Goal: Information Seeking & Learning: Check status

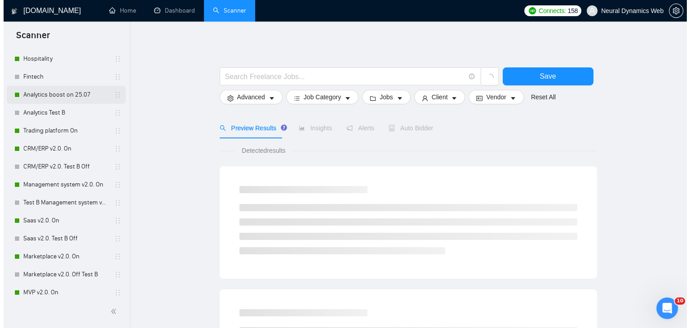
scroll to position [135, 0]
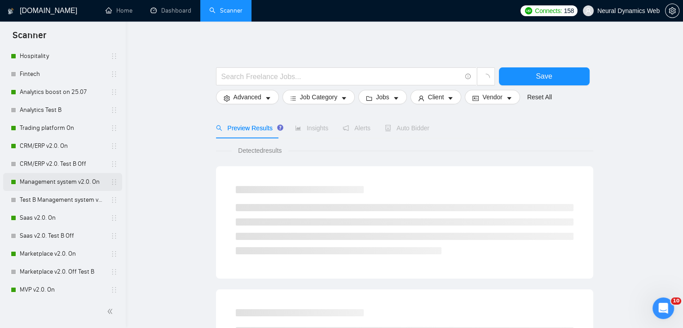
click at [51, 184] on link "Management system v2.0. On" at bounding box center [62, 182] width 85 height 18
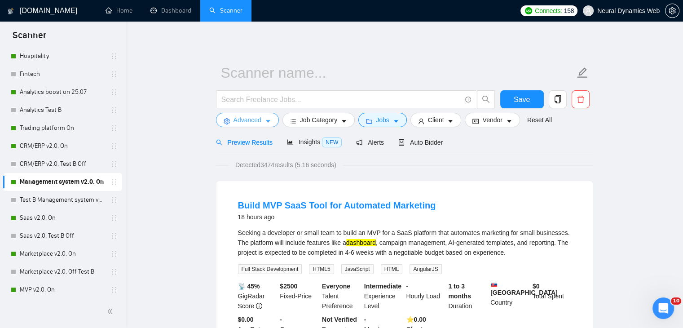
click at [244, 97] on input "text" at bounding box center [341, 99] width 240 height 11
click at [239, 117] on span "Advanced" at bounding box center [247, 120] width 28 height 10
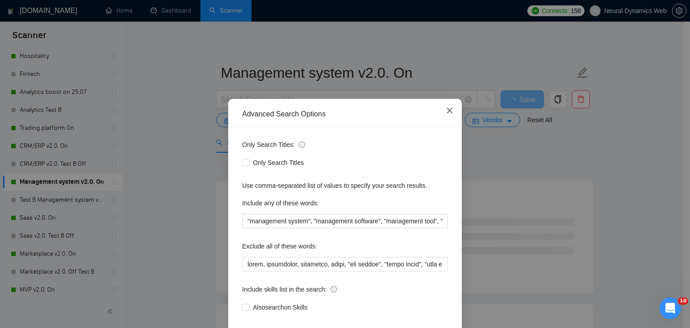
drag, startPoint x: 448, startPoint y: 115, endPoint x: 257, endPoint y: 120, distance: 190.4
click at [447, 115] on span "Close" at bounding box center [449, 111] width 24 height 24
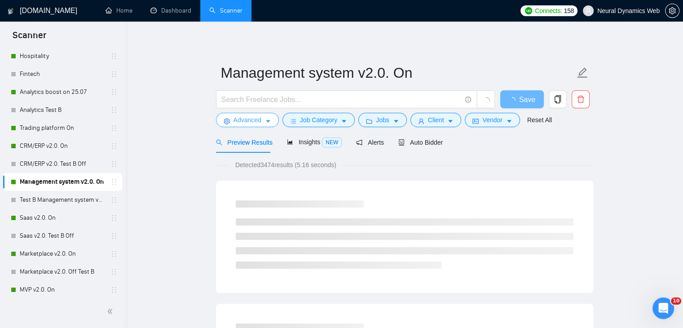
click at [233, 121] on button "Advanced" at bounding box center [247, 120] width 63 height 14
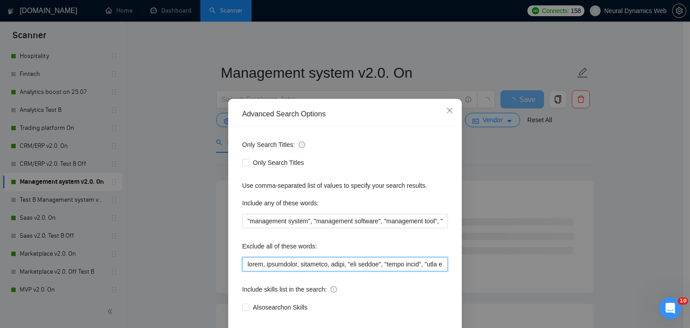
click at [242, 262] on input "text" at bounding box center [345, 264] width 206 height 14
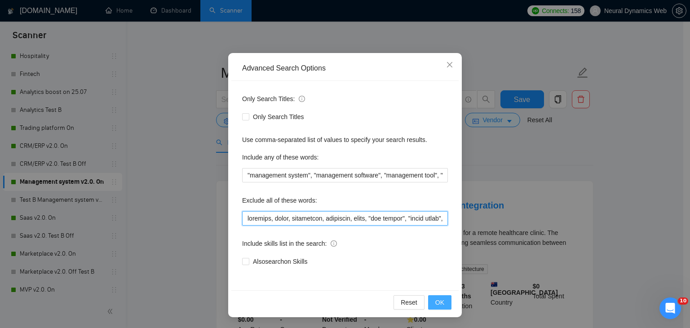
type input "obsidian, attio, smartsuite, suitedash, suite, "crm expert", "voice agent", "da…"
click at [440, 302] on span "OK" at bounding box center [439, 302] width 9 height 10
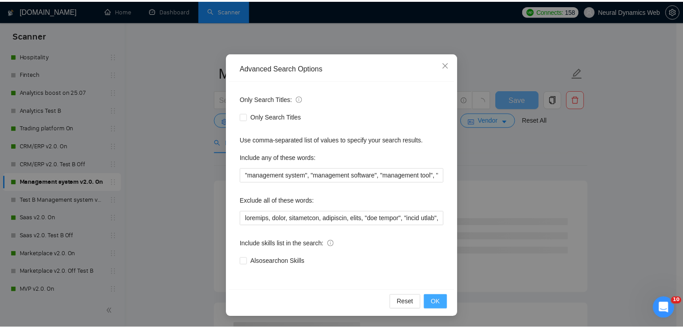
scroll to position [1, 0]
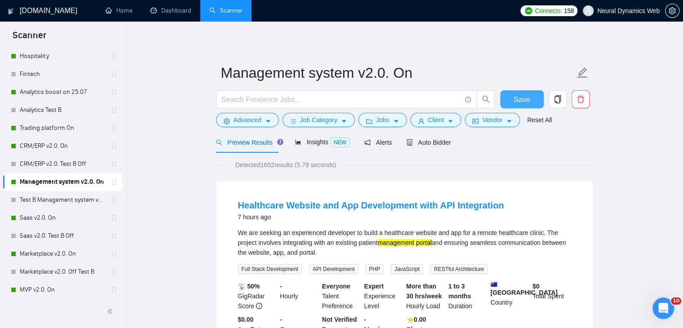
click at [521, 97] on span "Save" at bounding box center [522, 99] width 16 height 11
click at [161, 7] on link "Dashboard" at bounding box center [170, 11] width 41 height 8
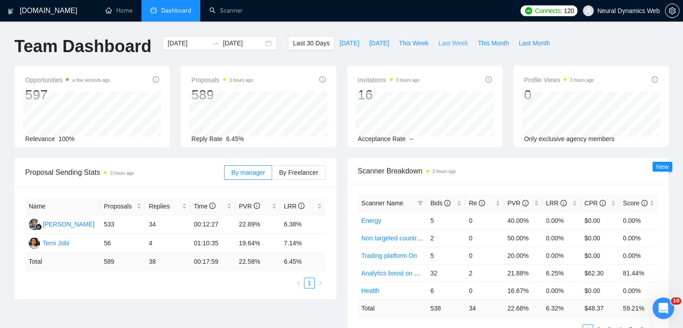
click at [438, 40] on span "Last Week" at bounding box center [453, 43] width 30 height 10
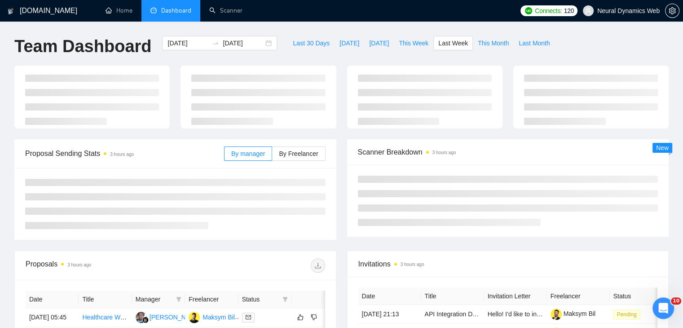
type input "2025-09-22"
type input "2025-09-28"
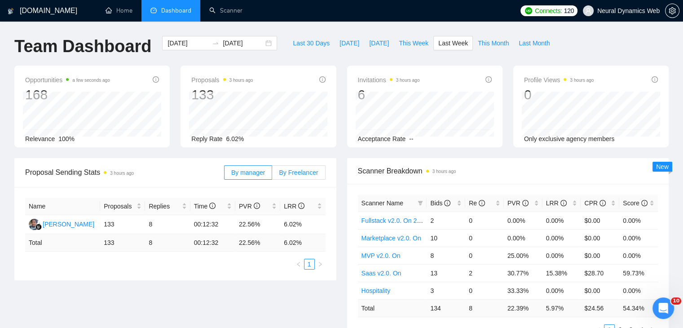
click at [298, 167] on label "By Freelancer" at bounding box center [298, 172] width 53 height 14
click at [272, 175] on input "By Freelancer" at bounding box center [272, 175] width 0 height 0
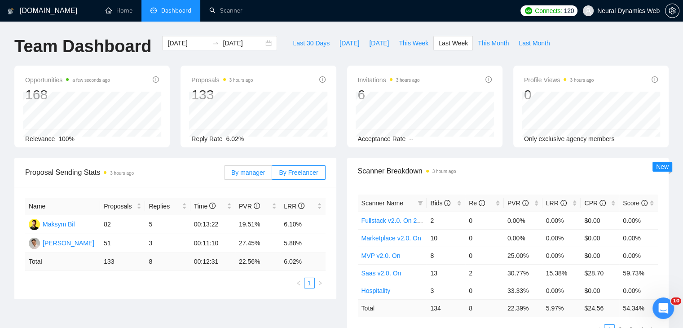
click at [264, 166] on label "By manager" at bounding box center [248, 172] width 48 height 14
click at [224, 175] on input "By manager" at bounding box center [224, 175] width 0 height 0
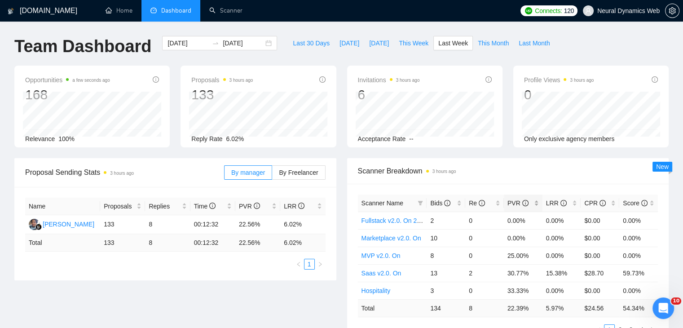
click at [532, 202] on span "PVR" at bounding box center [519, 203] width 25 height 10
click at [532, 201] on span "PVR" at bounding box center [519, 203] width 25 height 10
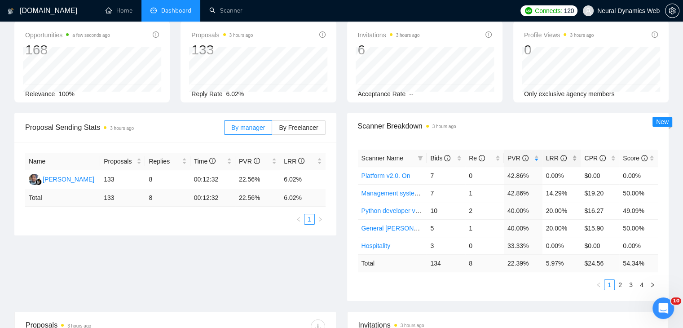
click at [572, 155] on div "LRR" at bounding box center [561, 158] width 31 height 10
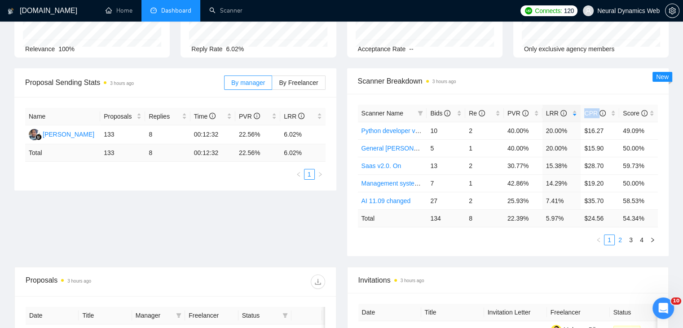
click at [619, 243] on link "2" at bounding box center [620, 240] width 10 height 10
click at [628, 238] on link "3" at bounding box center [631, 240] width 10 height 10
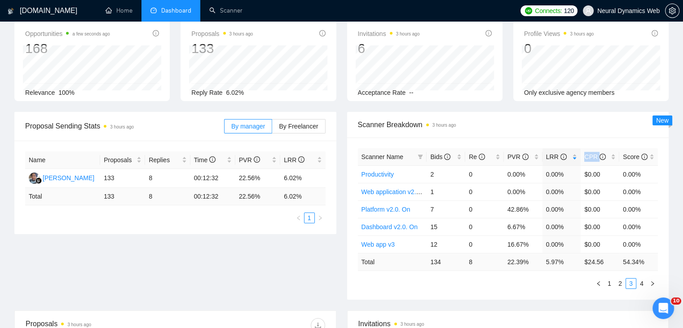
scroll to position [0, 0]
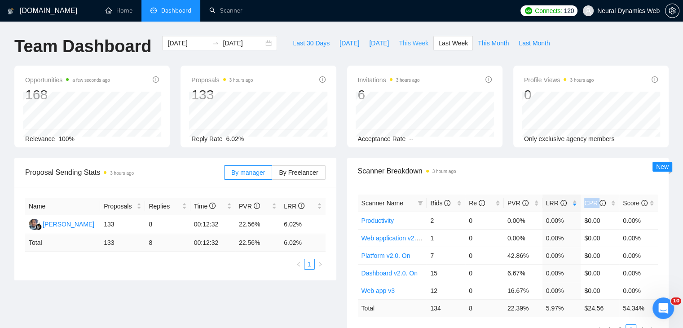
click at [399, 45] on span "This Week" at bounding box center [414, 43] width 30 height 10
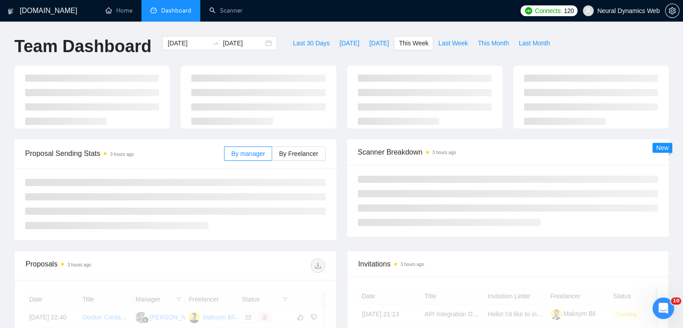
type input "2025-09-29"
type input "2025-10-05"
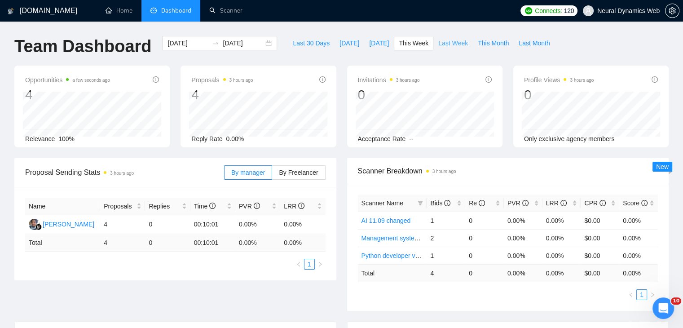
click at [442, 43] on span "Last Week" at bounding box center [453, 43] width 30 height 10
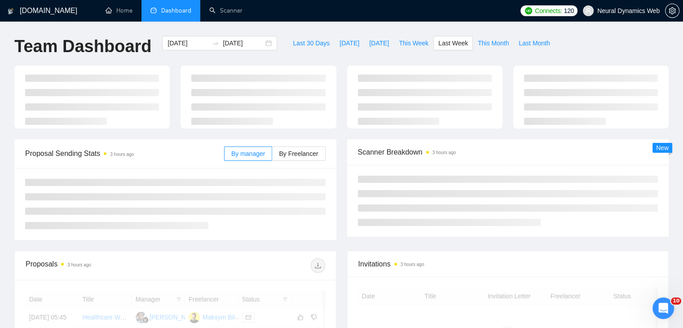
type input "2025-09-22"
type input "2025-09-28"
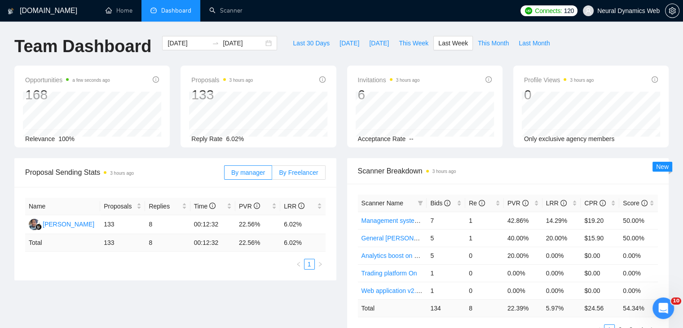
click at [294, 169] on span "By Freelancer" at bounding box center [298, 172] width 39 height 7
click at [272, 175] on input "By Freelancer" at bounding box center [272, 175] width 0 height 0
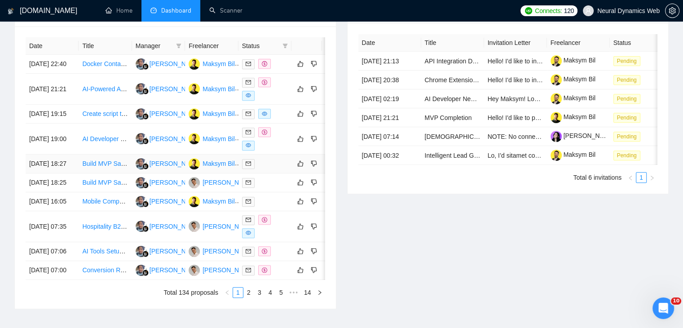
scroll to position [404, 0]
